Goal: Task Accomplishment & Management: Manage account settings

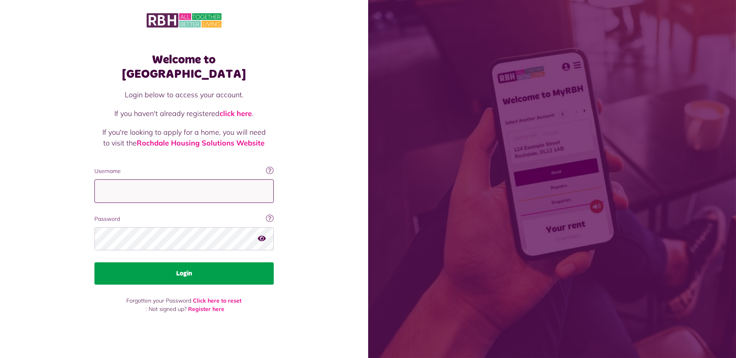
type input "**********"
drag, startPoint x: 203, startPoint y: 263, endPoint x: 194, endPoint y: 261, distance: 9.3
click at [201, 263] on button "Login" at bounding box center [183, 273] width 179 height 22
click at [224, 268] on button "Login" at bounding box center [183, 273] width 179 height 22
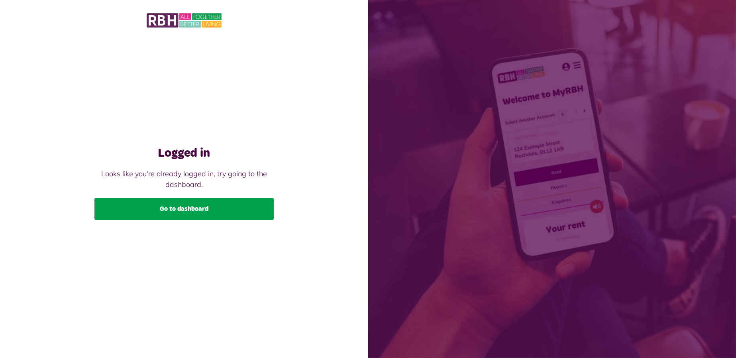
click at [228, 208] on link "Go to dashboard" at bounding box center [183, 209] width 179 height 22
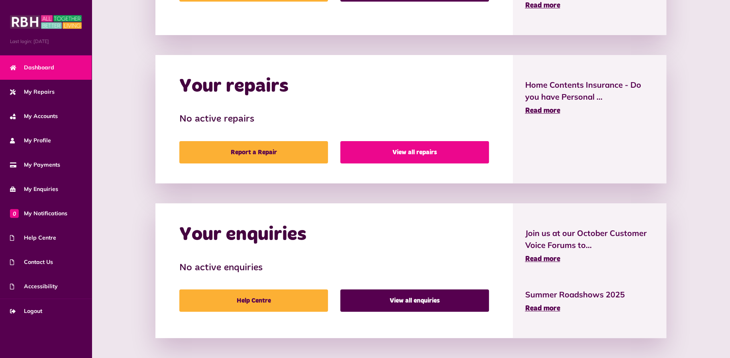
scroll to position [222, 0]
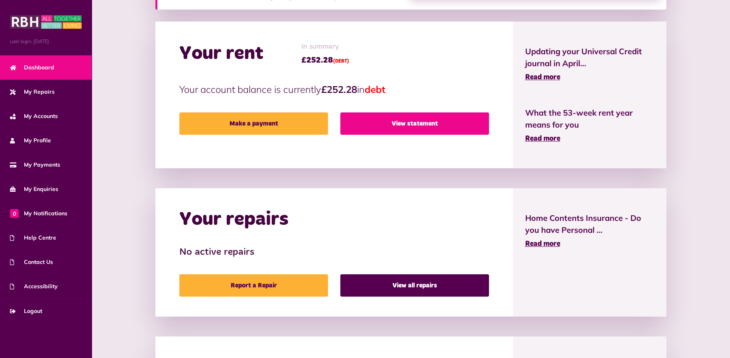
click at [431, 127] on link "View statement" at bounding box center [414, 123] width 149 height 22
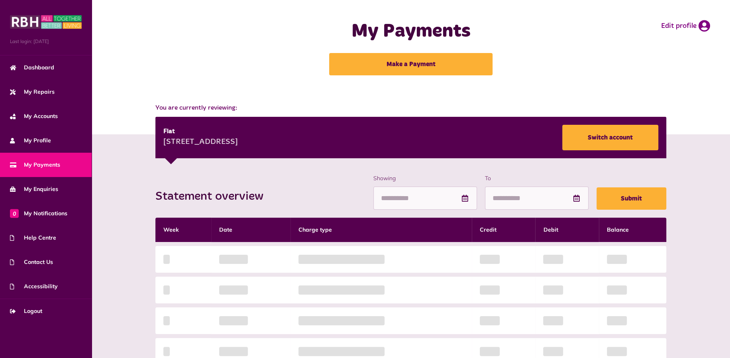
scroll to position [133, 0]
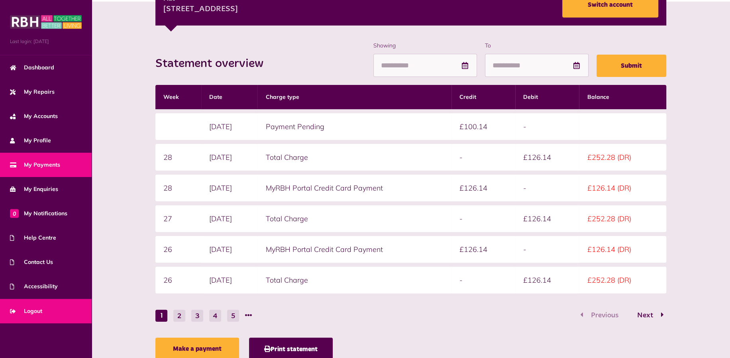
click at [35, 309] on span "Logout" at bounding box center [26, 311] width 32 height 8
